Goal: Transaction & Acquisition: Purchase product/service

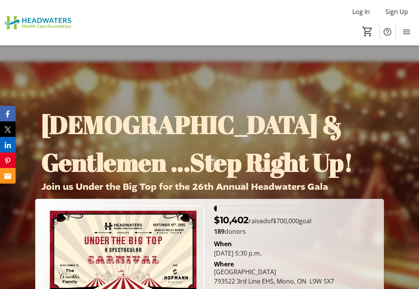
scroll to position [389, 0]
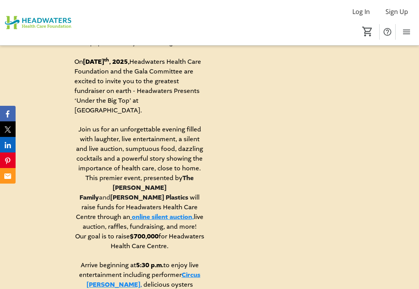
click at [174, 213] on link "online silent auction," at bounding box center [163, 217] width 62 height 9
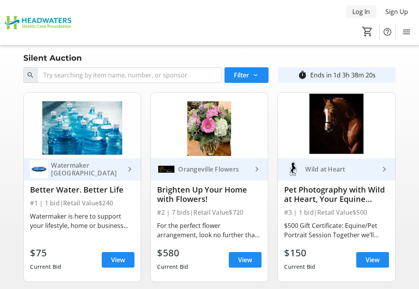
click at [354, 8] on span "Log In" at bounding box center [361, 11] width 18 height 9
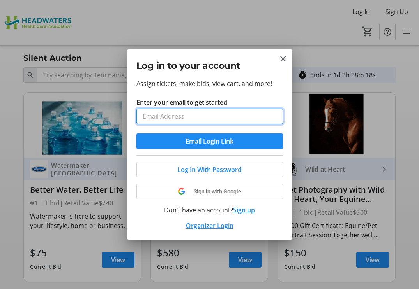
click at [187, 119] on input "Enter your email to get started" at bounding box center [209, 117] width 146 height 16
type input "kg.trophy@outlook.com"
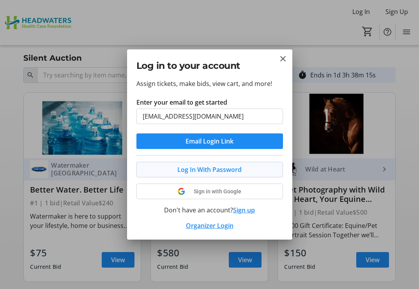
click at [205, 170] on span "Log In With Password" at bounding box center [209, 169] width 64 height 9
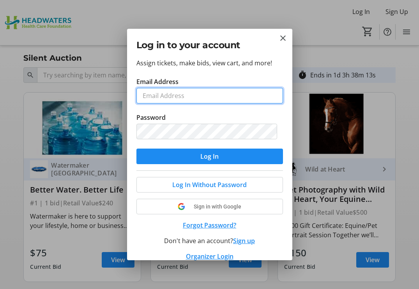
click at [172, 95] on input "Email Address" at bounding box center [209, 96] width 146 height 16
type input "kg.trophy@outlook.com"
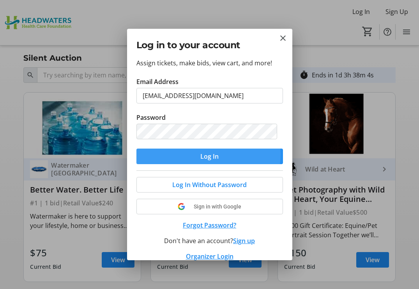
click at [208, 155] on span "Log In" at bounding box center [209, 156] width 18 height 9
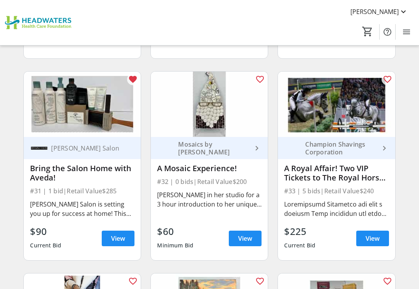
scroll to position [2064, 0]
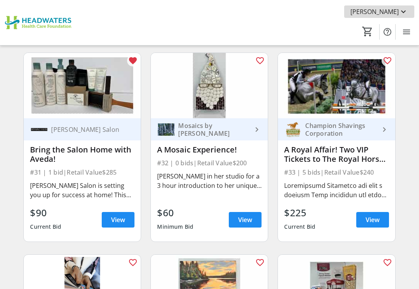
click at [395, 12] on span "[PERSON_NAME]" at bounding box center [374, 11] width 48 height 9
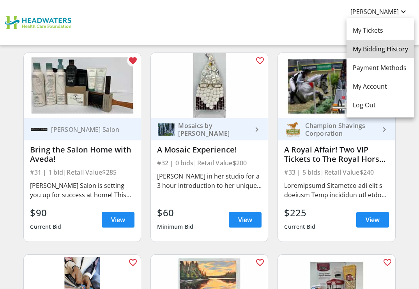
click at [372, 49] on span "My Bidding History" at bounding box center [379, 48] width 55 height 9
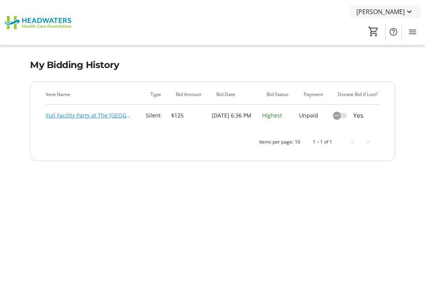
click at [408, 11] on mat-icon at bounding box center [408, 11] width 9 height 9
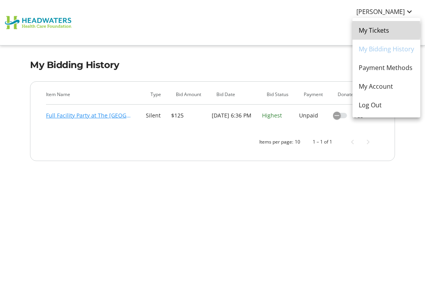
click at [369, 31] on span "My Tickets" at bounding box center [385, 30] width 55 height 9
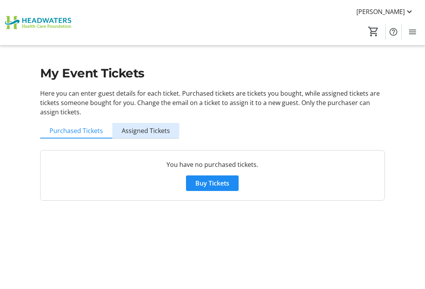
click at [135, 128] on span "Assigned Tickets" at bounding box center [146, 131] width 48 height 6
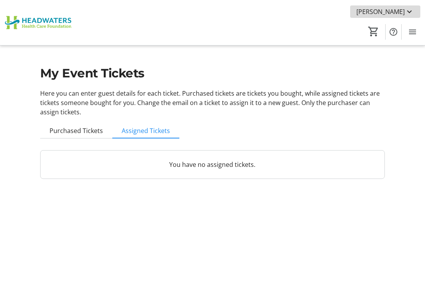
click at [408, 11] on mat-icon at bounding box center [408, 11] width 9 height 9
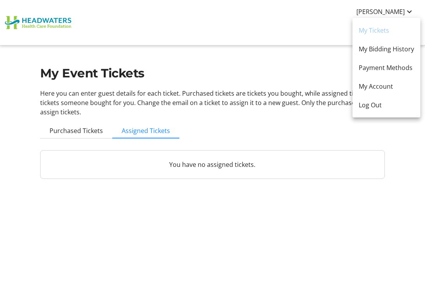
click at [237, 14] on div at bounding box center [212, 144] width 425 height 289
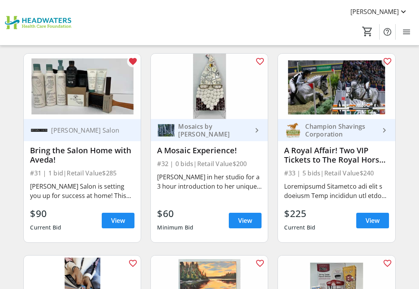
scroll to position [2064, 0]
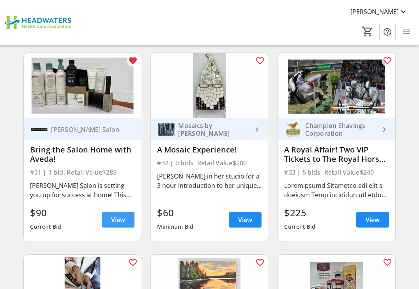
click at [114, 216] on span "View" at bounding box center [118, 219] width 14 height 9
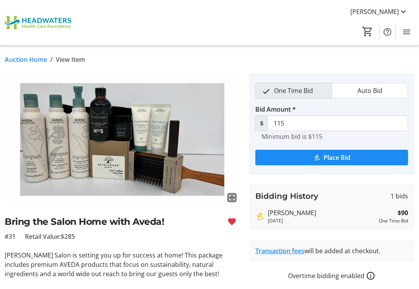
click at [27, 58] on link "Auction Home" at bounding box center [26, 59] width 42 height 9
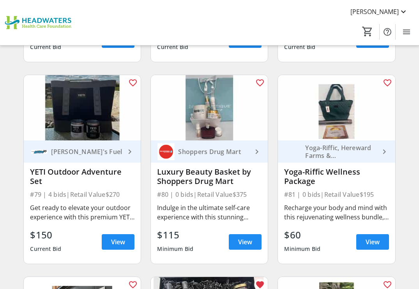
scroll to position [5297, 0]
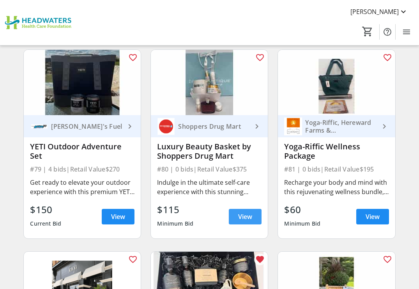
click at [244, 218] on span "View" at bounding box center [245, 216] width 14 height 9
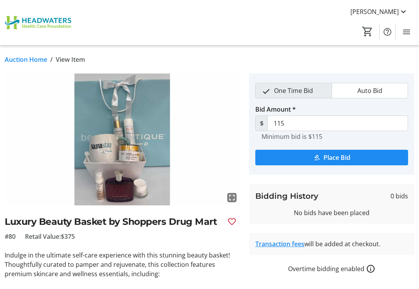
click at [33, 59] on link "Auction Home" at bounding box center [26, 59] width 42 height 9
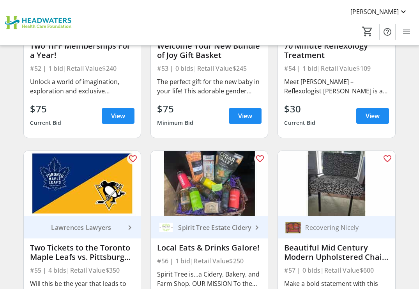
scroll to position [3583, 0]
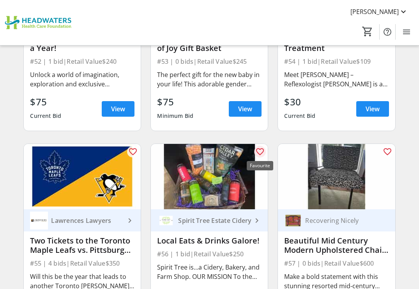
click at [260, 152] on mat-icon "favorite_outline" at bounding box center [259, 151] width 9 height 9
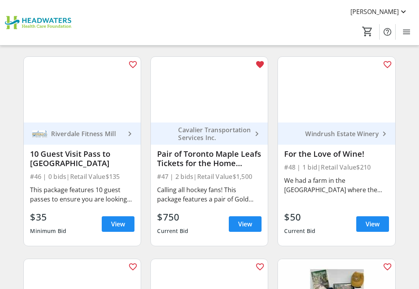
scroll to position [3077, 0]
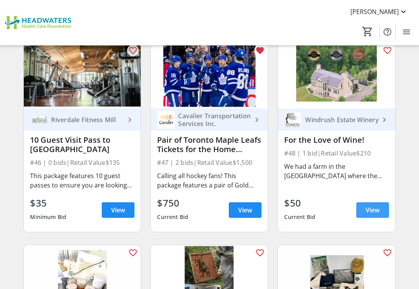
click at [370, 210] on span "View" at bounding box center [372, 210] width 14 height 9
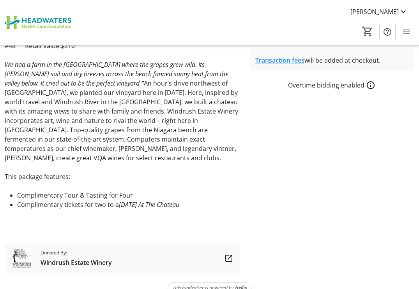
scroll to position [195, 0]
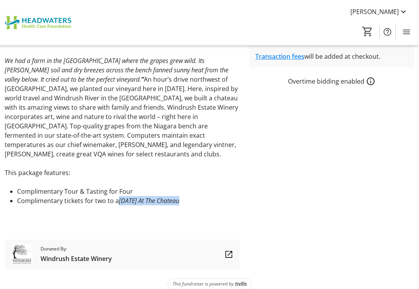
drag, startPoint x: 118, startPoint y: 189, endPoint x: 188, endPoint y: 193, distance: 69.8
click at [188, 196] on li "Complimentary tickets for two to a Sunday At The Chateau" at bounding box center [128, 200] width 222 height 9
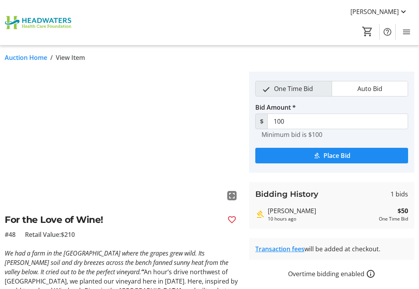
scroll to position [0, 0]
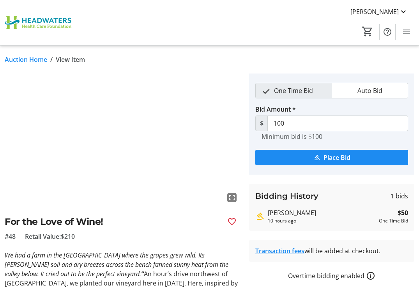
click at [35, 60] on link "Auction Home" at bounding box center [26, 59] width 42 height 9
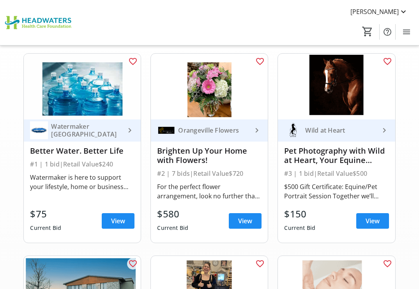
scroll to position [117, 0]
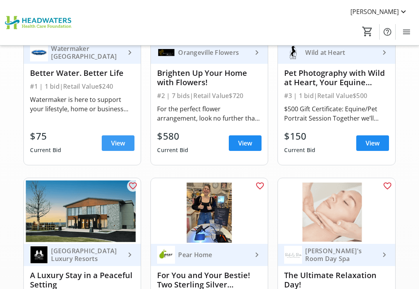
click at [119, 142] on span "View" at bounding box center [118, 143] width 14 height 9
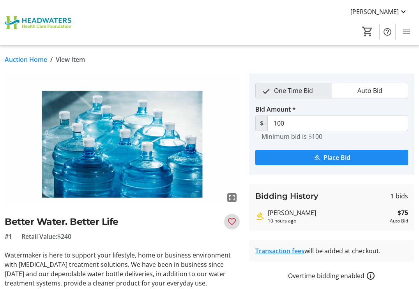
click at [231, 220] on mat-icon "Favourite" at bounding box center [231, 221] width 9 height 9
click at [27, 57] on link "Auction Home" at bounding box center [26, 59] width 42 height 9
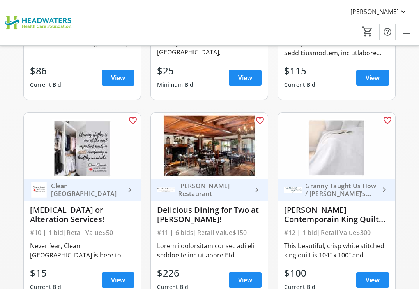
scroll to position [584, 0]
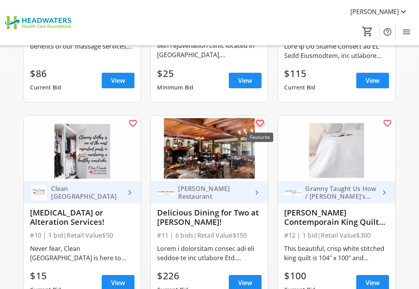
click at [259, 123] on mat-icon "favorite_outline" at bounding box center [259, 123] width 9 height 9
click at [384, 122] on mat-icon "favorite_outline" at bounding box center [386, 123] width 9 height 9
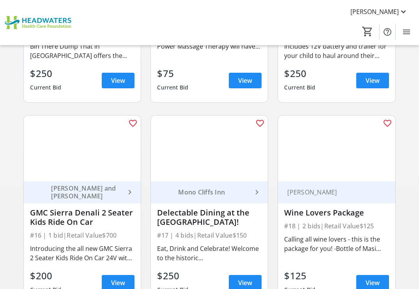
scroll to position [1013, 0]
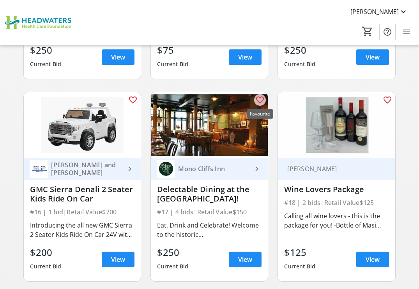
click at [260, 99] on mat-icon "favorite_outline" at bounding box center [259, 99] width 9 height 9
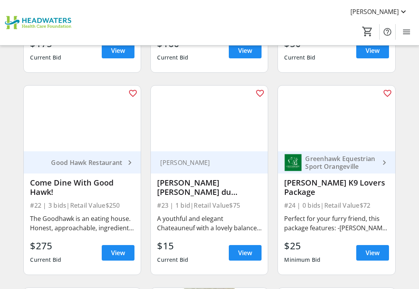
scroll to position [1441, 0]
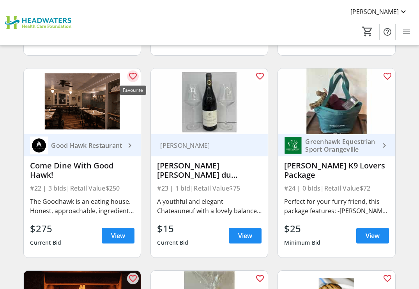
click at [134, 74] on mat-icon "favorite_outline" at bounding box center [132, 76] width 9 height 9
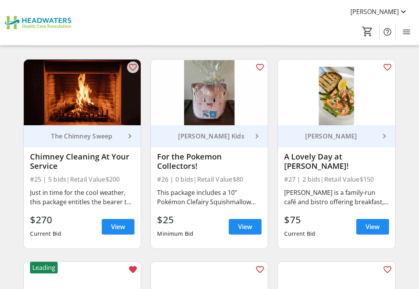
scroll to position [1636, 0]
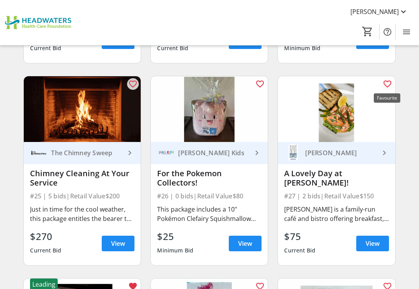
click at [386, 84] on mat-icon "favorite_outline" at bounding box center [386, 83] width 9 height 9
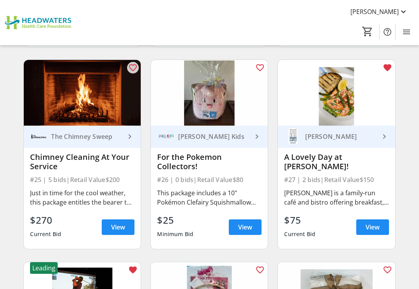
scroll to position [1675, 0]
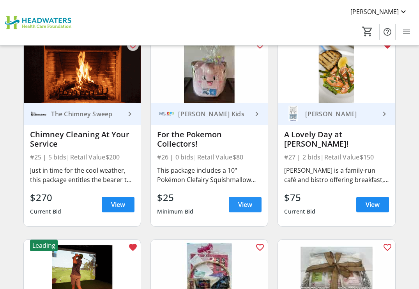
click at [248, 204] on span "View" at bounding box center [245, 204] width 14 height 9
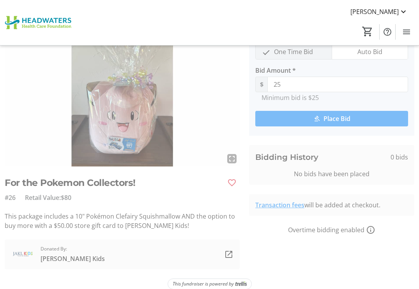
scroll to position [49, 0]
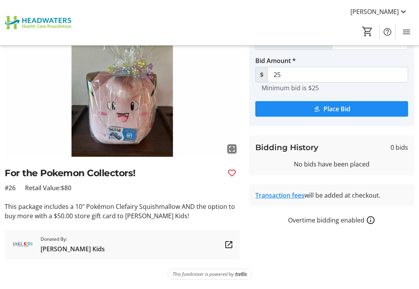
click at [59, 250] on span "JAKL Kids" at bounding box center [73, 249] width 64 height 9
click at [233, 173] on mat-icon "Favourite" at bounding box center [231, 173] width 9 height 9
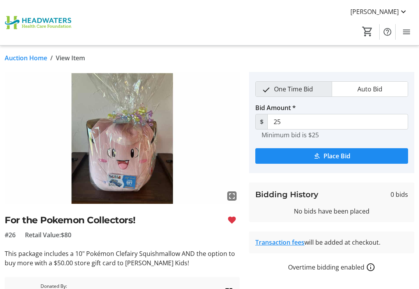
scroll to position [0, 0]
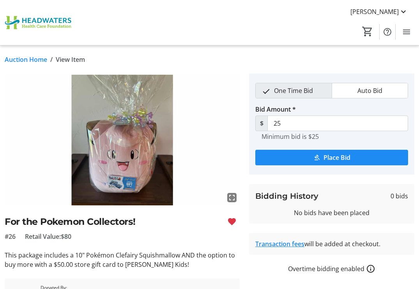
click at [37, 57] on link "Auction Home" at bounding box center [26, 59] width 42 height 9
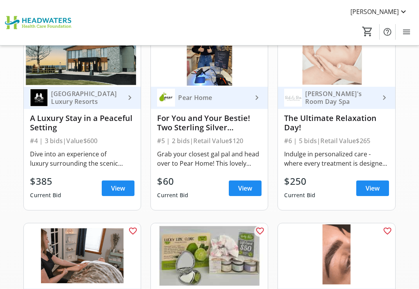
scroll to position [273, 0]
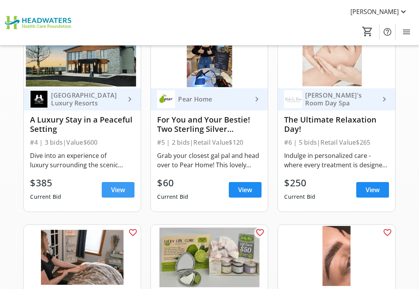
click at [120, 188] on span "View" at bounding box center [118, 189] width 14 height 9
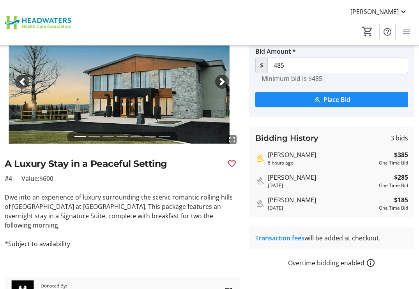
scroll to position [95, 0]
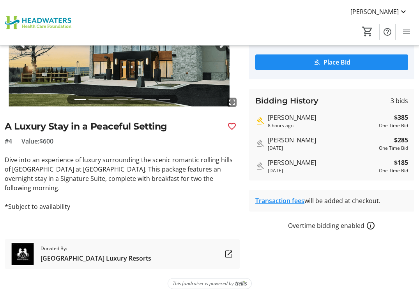
click at [77, 254] on span "[GEOGRAPHIC_DATA] Luxury Resorts" at bounding box center [96, 258] width 111 height 9
click at [385, 12] on span "[PERSON_NAME]" at bounding box center [374, 11] width 48 height 9
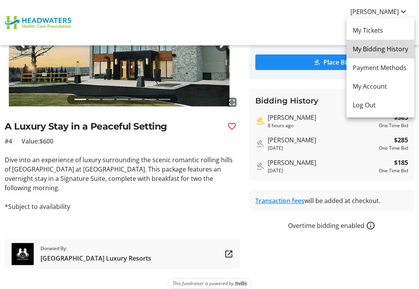
click at [368, 50] on span "My Bidding History" at bounding box center [379, 48] width 55 height 9
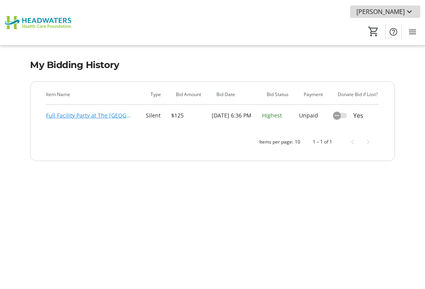
click at [401, 12] on span "[PERSON_NAME]" at bounding box center [380, 11] width 48 height 9
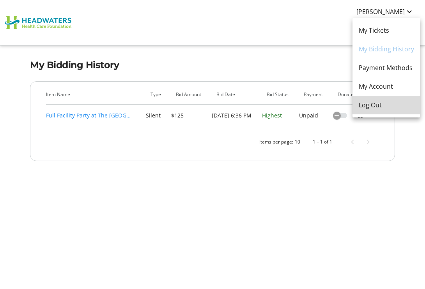
click at [366, 107] on span "Log Out" at bounding box center [385, 104] width 55 height 9
